Goal: Navigation & Orientation: Find specific page/section

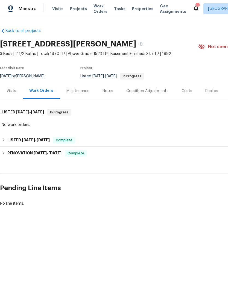
click at [78, 90] on div "Maintenance" at bounding box center [77, 90] width 23 height 5
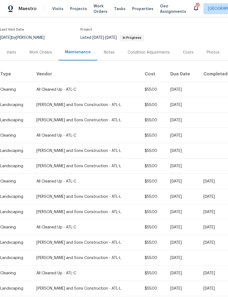
scroll to position [38, 0]
click at [9, 54] on div "Visits" at bounding box center [12, 52] width 10 height 5
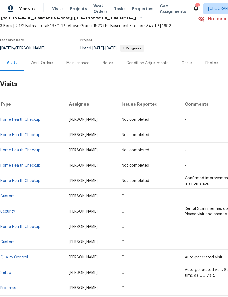
scroll to position [28, 0]
click at [48, 60] on div "Work Orders" at bounding box center [42, 63] width 36 height 16
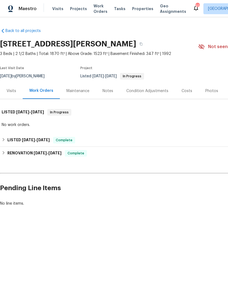
click at [82, 89] on div "Maintenance" at bounding box center [77, 90] width 23 height 5
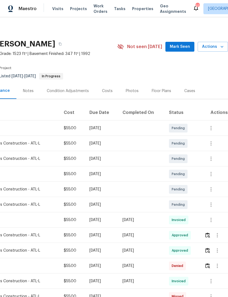
scroll to position [0, 81]
click at [209, 174] on icon "button" at bounding box center [211, 174] width 7 height 7
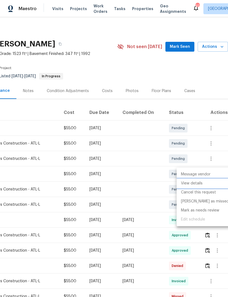
click at [197, 184] on li "View details" at bounding box center [204, 183] width 57 height 9
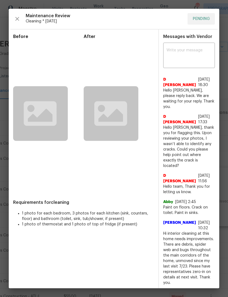
scroll to position [0, 0]
click at [14, 19] on button "button" at bounding box center [17, 18] width 8 height 11
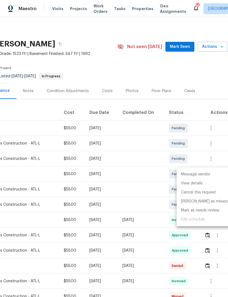
click at [137, 147] on div at bounding box center [114, 148] width 228 height 297
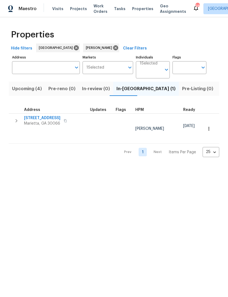
click at [23, 90] on span "Upcoming (4)" at bounding box center [27, 89] width 30 height 8
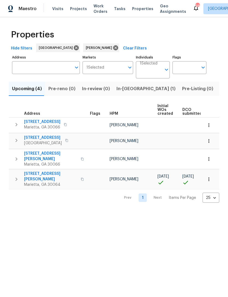
click at [220, 91] on span "Listed (14)" at bounding box center [231, 89] width 23 height 8
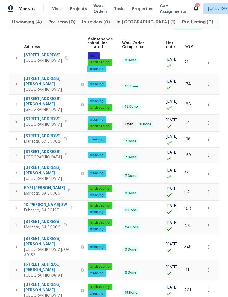
scroll to position [0, 0]
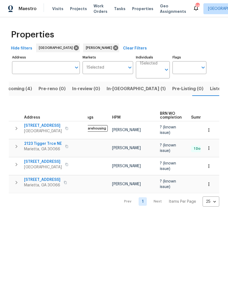
scroll to position [0, 4]
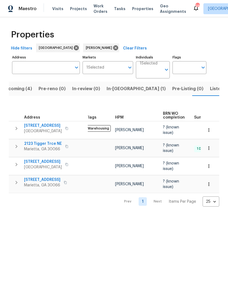
click at [17, 90] on span "Upcoming (4)" at bounding box center [17, 89] width 30 height 8
